Goal: Find specific page/section: Find specific page/section

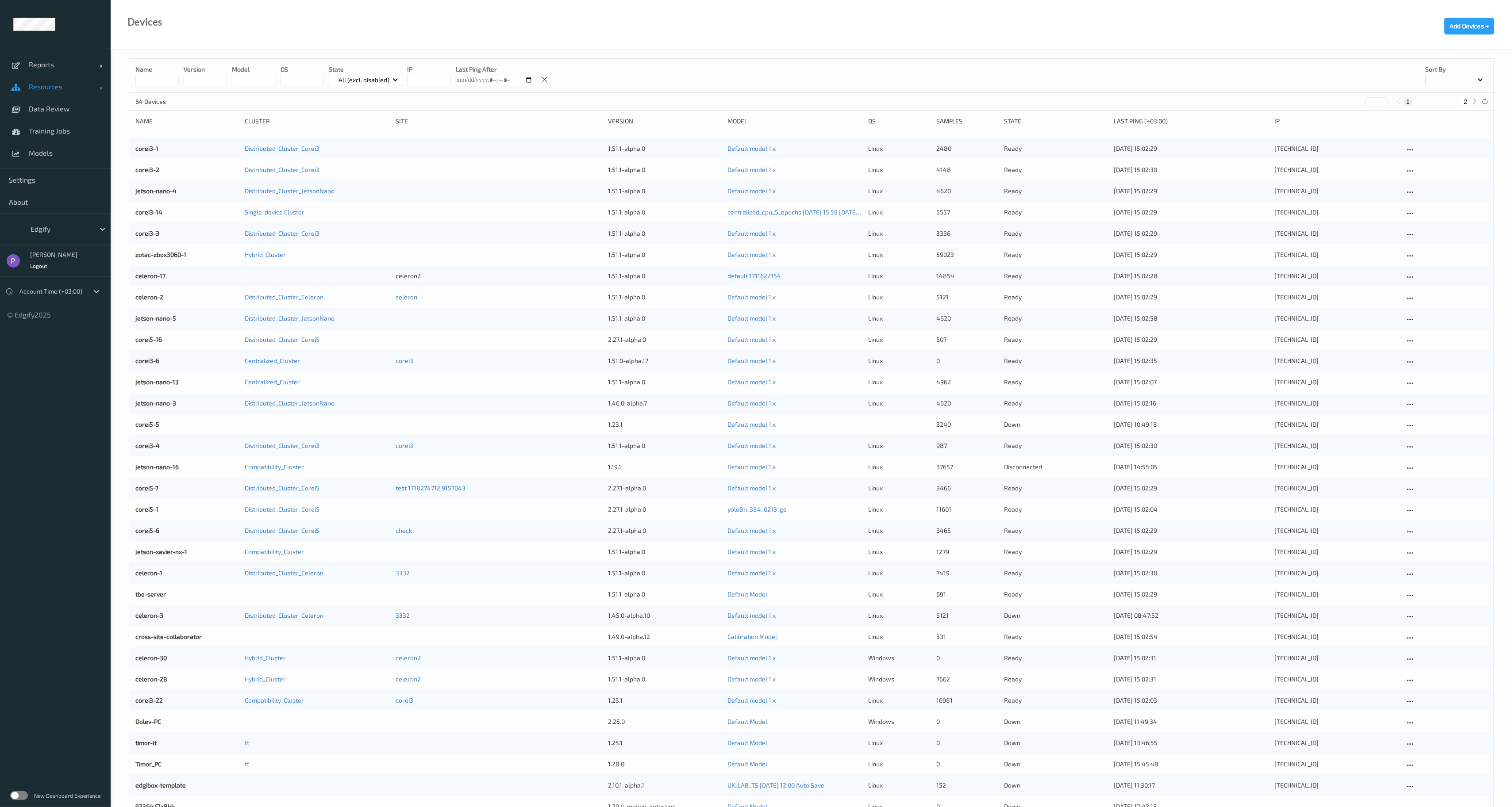
click at [59, 88] on span "Resources" at bounding box center [64, 86] width 71 height 9
drag, startPoint x: 48, startPoint y: 180, endPoint x: 61, endPoint y: 162, distance: 22.2
click at [48, 180] on link "Data Review" at bounding box center [55, 175] width 111 height 22
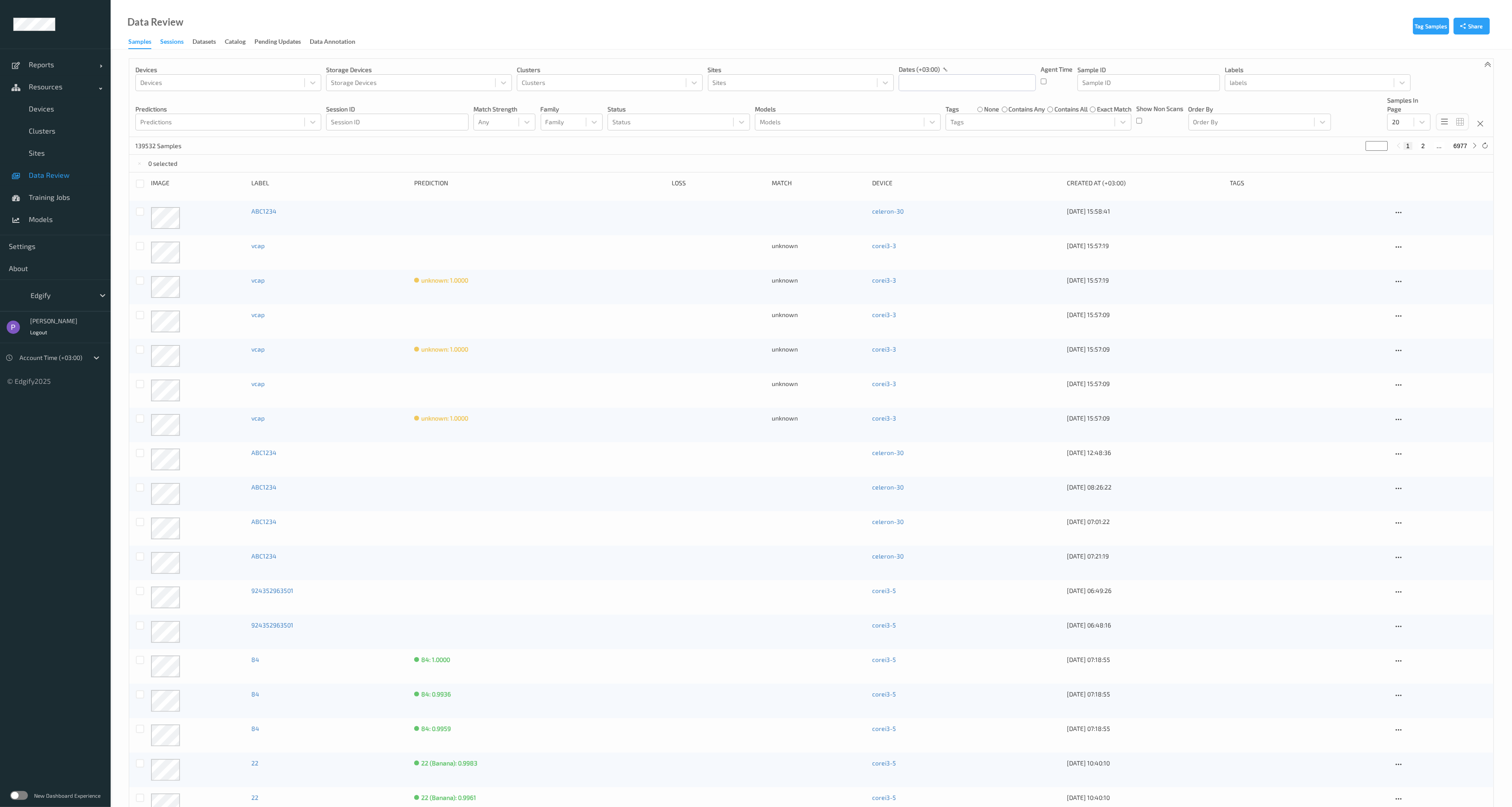
click at [167, 37] on div "Sessions" at bounding box center [172, 43] width 24 height 11
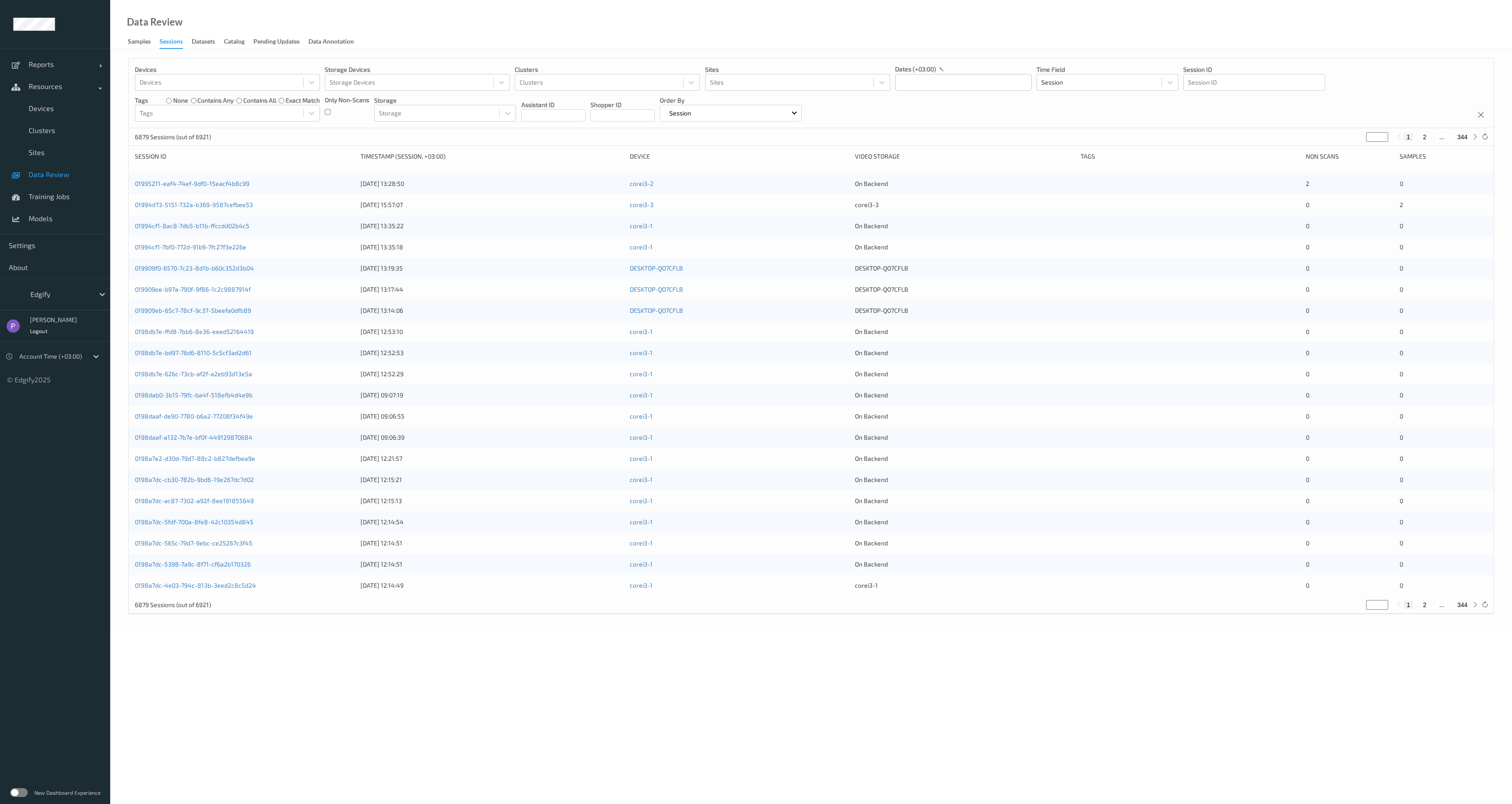
click at [20, 797] on label at bounding box center [19, 793] width 17 height 9
